Goal: Find specific page/section: Find specific page/section

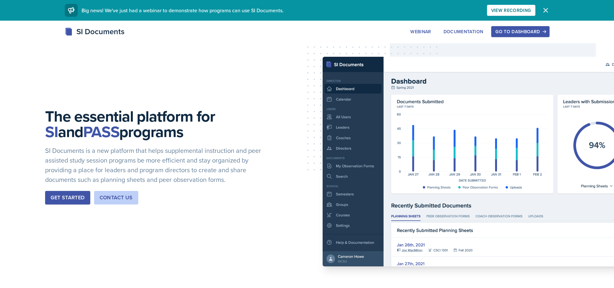
click at [520, 32] on div "Go to Dashboard" at bounding box center [520, 31] width 50 height 5
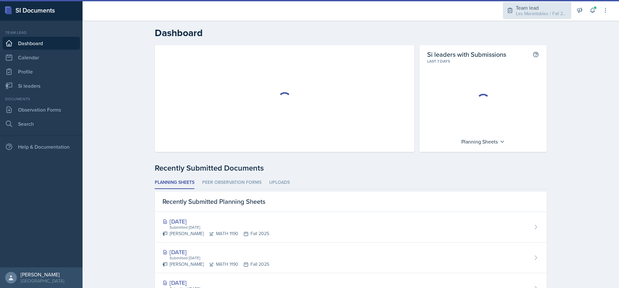
click at [535, 10] on div "Les Mariettables / Fall 2025" at bounding box center [542, 13] width 52 height 7
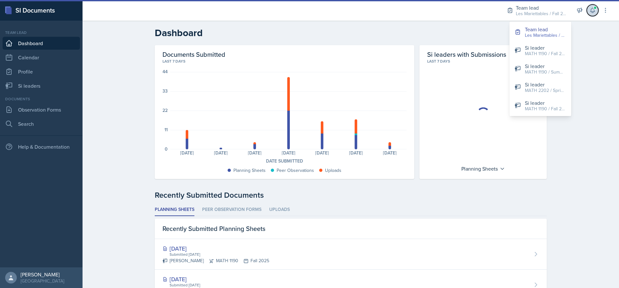
click at [593, 11] on icon at bounding box center [592, 10] width 6 height 6
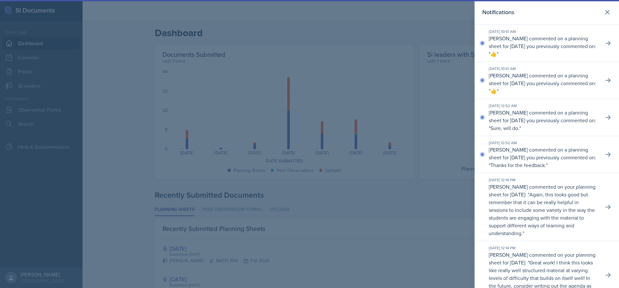
click at [436, 25] on div at bounding box center [309, 144] width 619 height 288
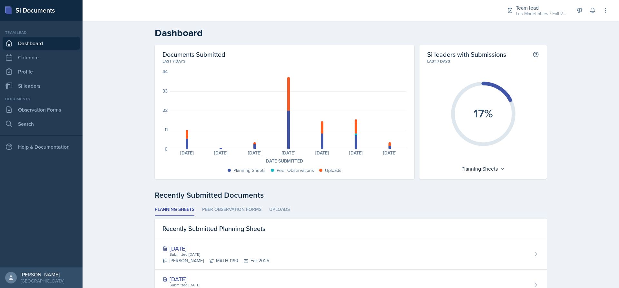
click at [586, 13] on div "Team lead Les Mariettables / Fall 2025 Team lead Les Mariettables / Fall 2025 S…" at bounding box center [553, 10] width 111 height 21
click at [590, 12] on icon at bounding box center [592, 10] width 4 height 5
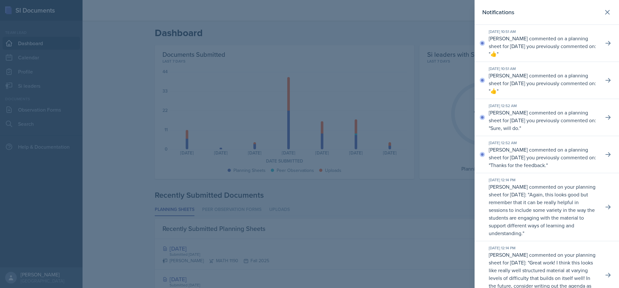
click at [424, 31] on div at bounding box center [309, 144] width 619 height 288
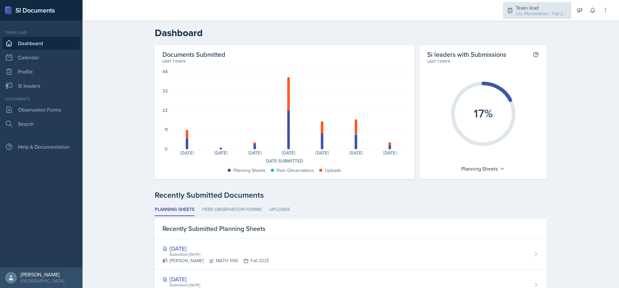
click at [516, 4] on div "Team lead" at bounding box center [542, 8] width 52 height 8
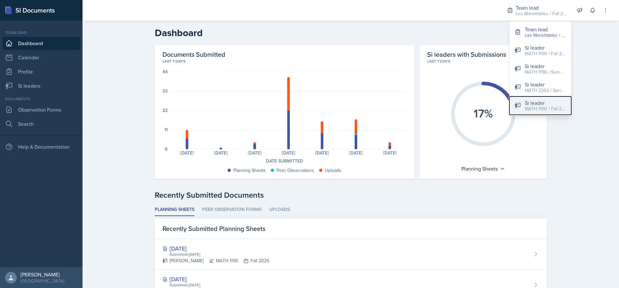
click at [527, 104] on div "Si leader" at bounding box center [545, 103] width 41 height 8
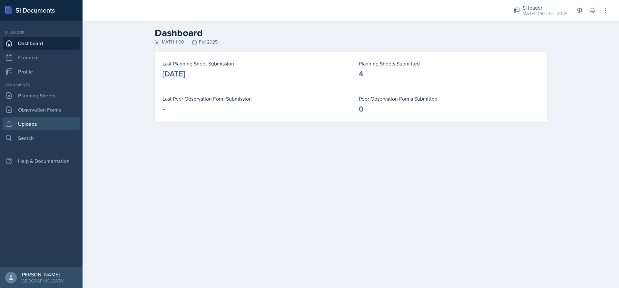
click at [37, 124] on link "Uploads" at bounding box center [41, 123] width 77 height 13
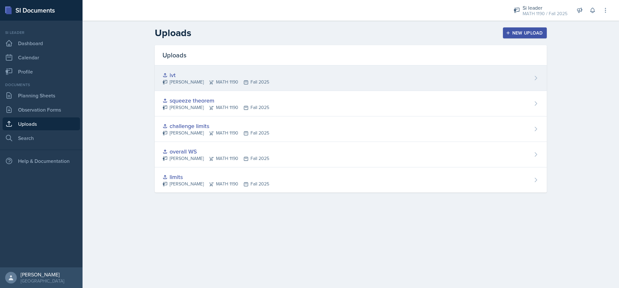
click at [202, 81] on div "[PERSON_NAME] MATH 1190 Fall 2025" at bounding box center [215, 82] width 107 height 7
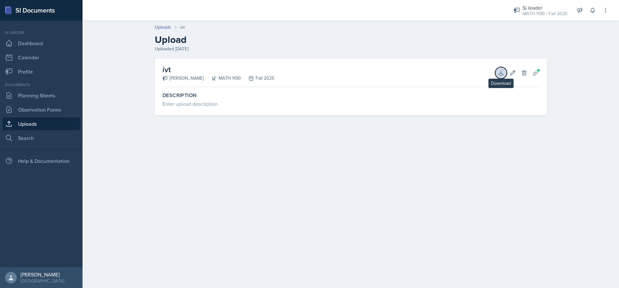
click at [498, 71] on icon at bounding box center [501, 73] width 6 height 6
click at [47, 120] on link "Uploads" at bounding box center [41, 123] width 77 height 13
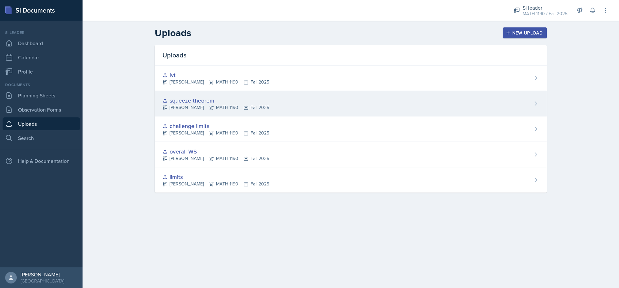
click at [338, 93] on div "squeeze theorem [PERSON_NAME] MATH 1190 Fall 2025" at bounding box center [351, 103] width 392 height 25
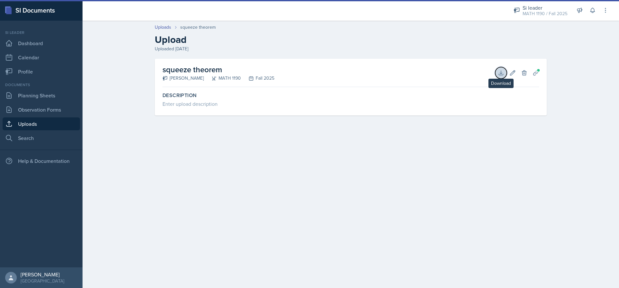
click at [501, 70] on icon at bounding box center [501, 73] width 6 height 6
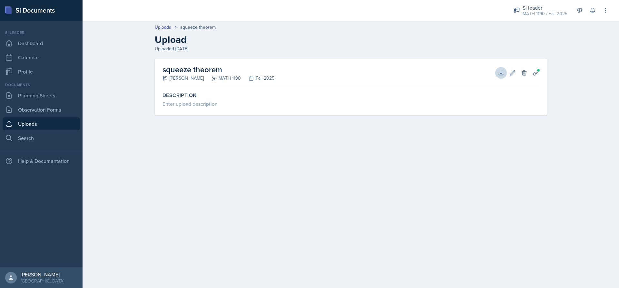
drag, startPoint x: 433, startPoint y: 129, endPoint x: 427, endPoint y: 129, distance: 5.2
click at [433, 129] on div "squeeze theorem [PERSON_NAME] MATH 1190 Fall 2025 Download Edit Delete Planning…" at bounding box center [350, 95] width 413 height 72
click at [34, 119] on link "Uploads" at bounding box center [41, 123] width 77 height 13
